Goal: Communication & Community: Participate in discussion

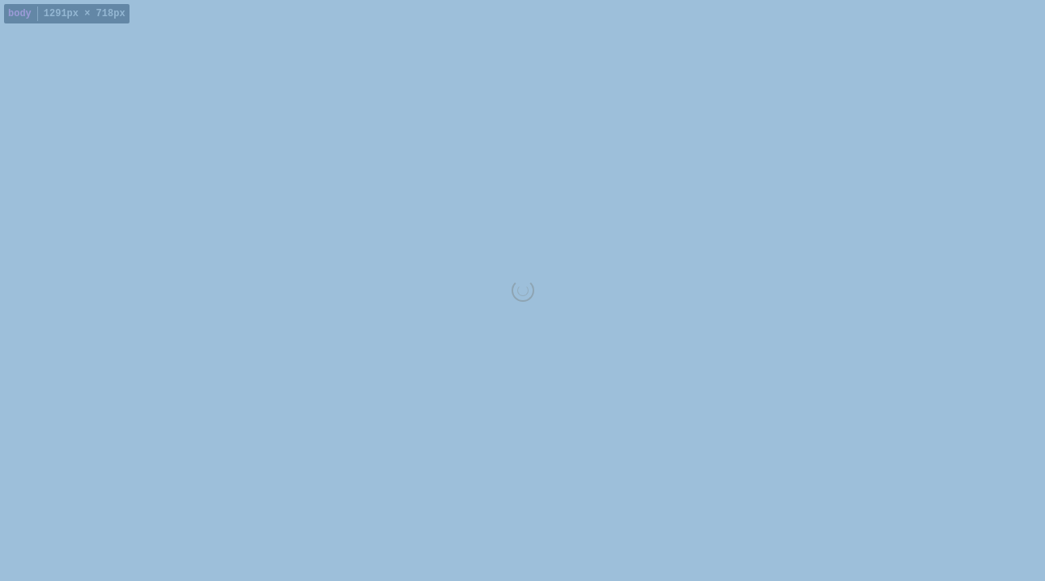
click at [145, 45] on body "body 1291px × 718px" at bounding box center [522, 290] width 1045 height 581
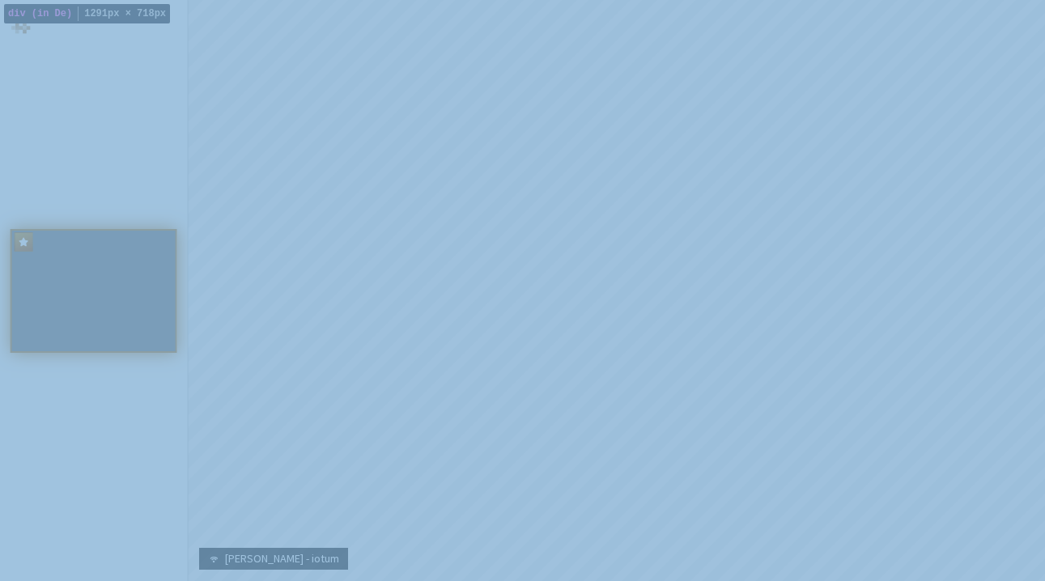
click at [188, 95] on div "Participant" at bounding box center [616, 290] width 857 height 581
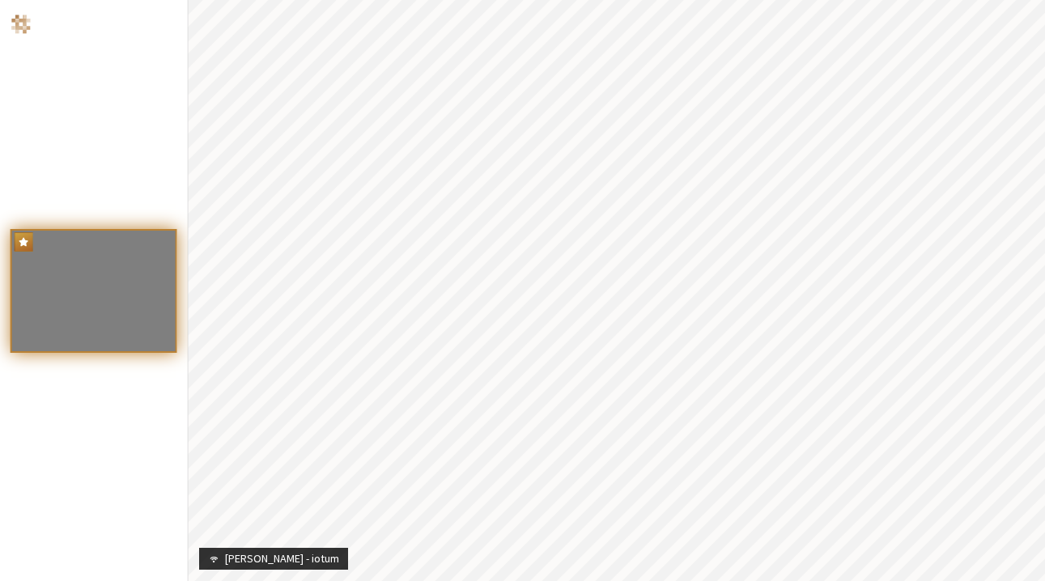
click at [188, 95] on div "Participant" at bounding box center [616, 290] width 857 height 581
